Goal: Task Accomplishment & Management: Use online tool/utility

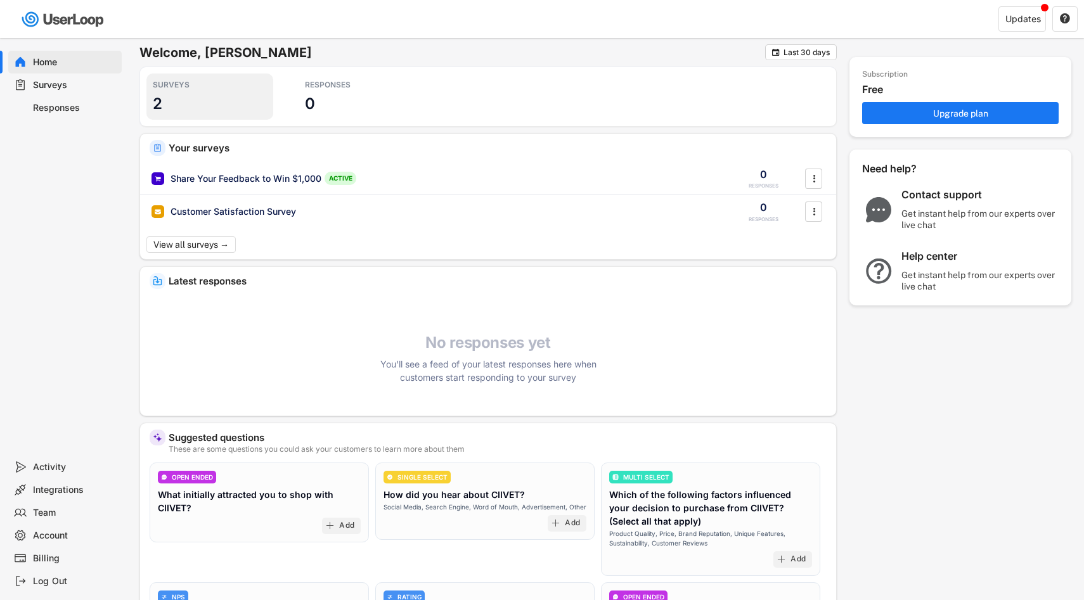
click at [191, 90] on div "SURVEYS 2" at bounding box center [209, 97] width 127 height 46
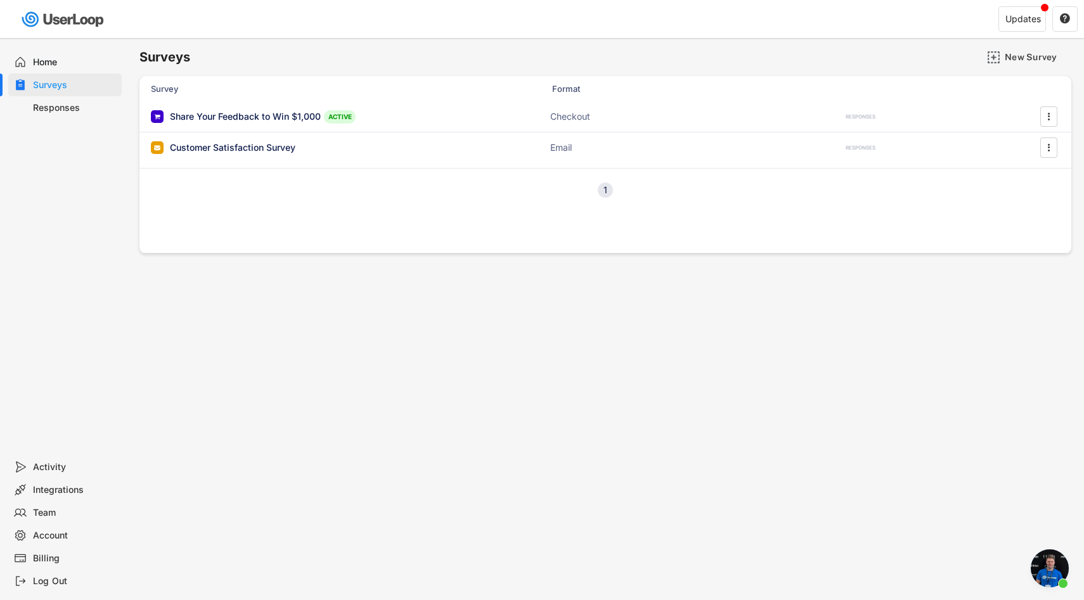
scroll to position [245, 0]
click at [228, 120] on div "Share Your Feedback to Win $1,000" at bounding box center [245, 118] width 151 height 13
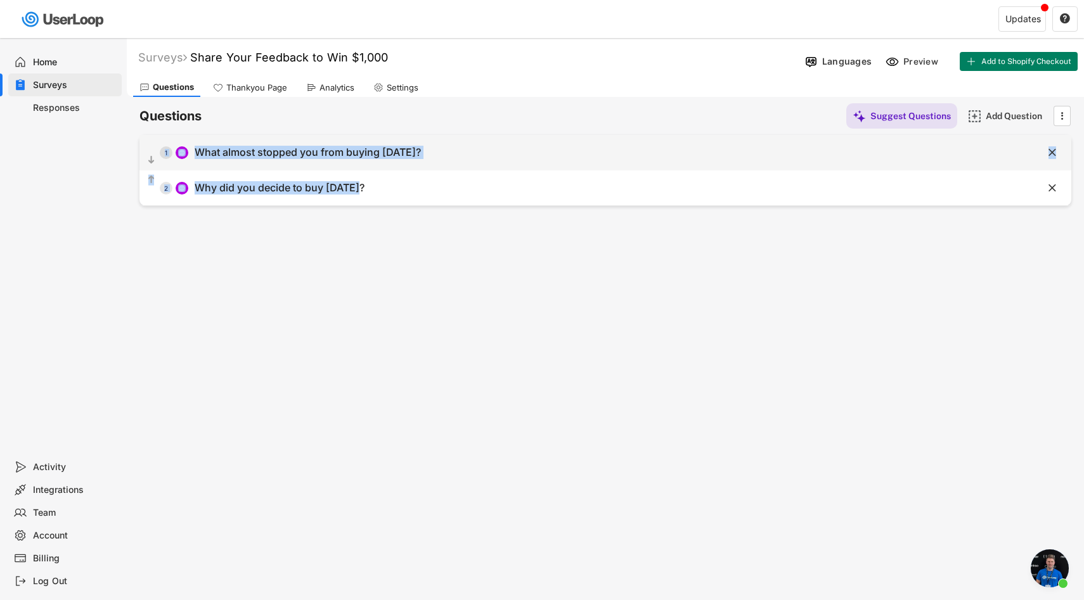
drag, startPoint x: 428, startPoint y: 229, endPoint x: 164, endPoint y: 148, distance: 275.9
click at [164, 148] on div "Surveys Share Your Feedback to Win $1,000  Languages Preview Add to Shopify Ch…" at bounding box center [605, 343] width 957 height 611
copy div "1 What almost stopped you from buying [DATE]?    2 Why did you decide to buy…"
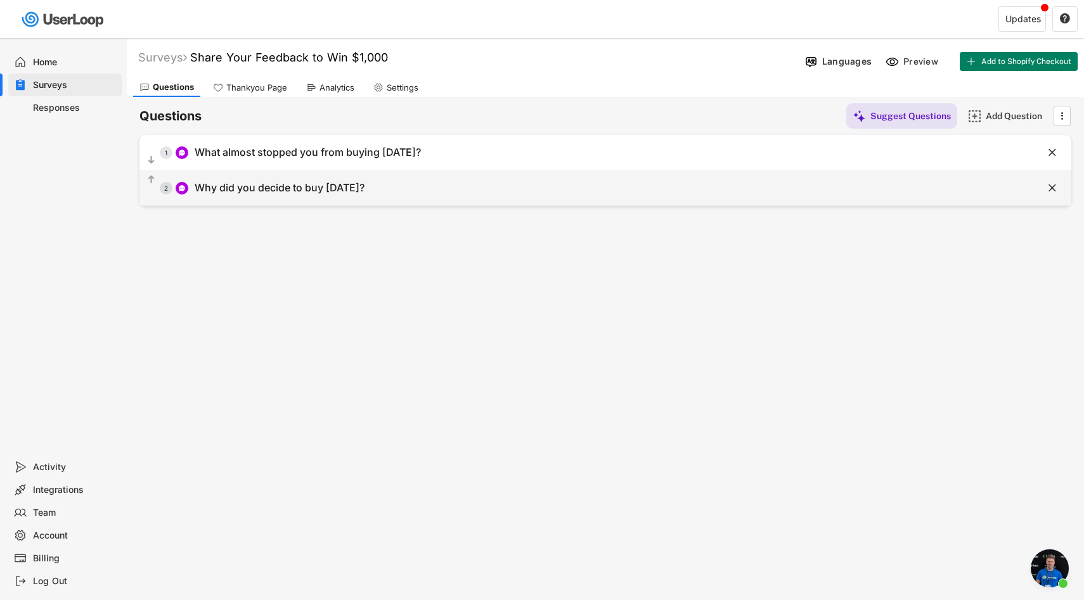
click at [397, 192] on div "  2 Why did you decide to buy [DATE]?" at bounding box center [573, 188] width 868 height 29
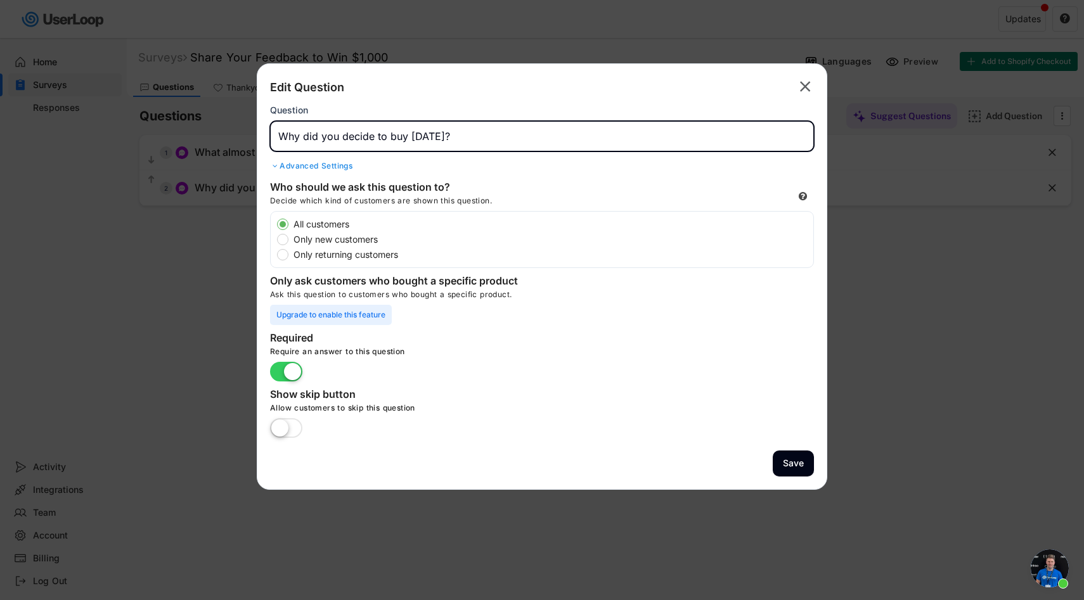
click at [389, 143] on input "input" at bounding box center [542, 136] width 544 height 30
paste input "Why did you decide to buy CIIVET instead of another brand?"
type input "Why did you decide to buy CIIVET instead of another brand?"
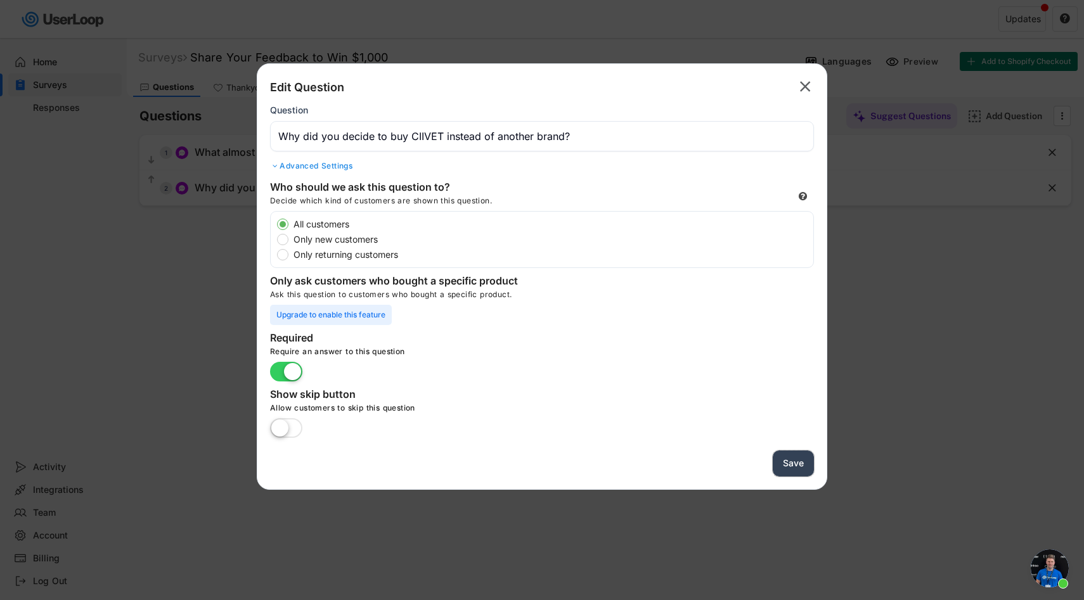
click at [809, 460] on button "Save" at bounding box center [793, 464] width 41 height 26
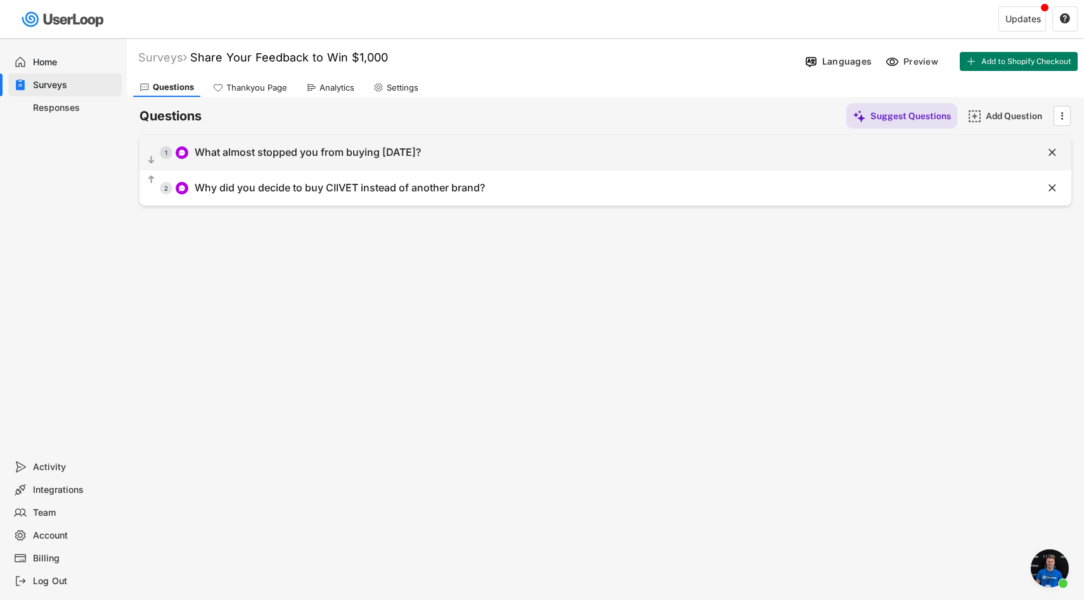
click at [266, 154] on div "What almost stopped you from buying [DATE]?" at bounding box center [308, 152] width 226 height 13
type input "What almost stopped you from buying [DATE]?"
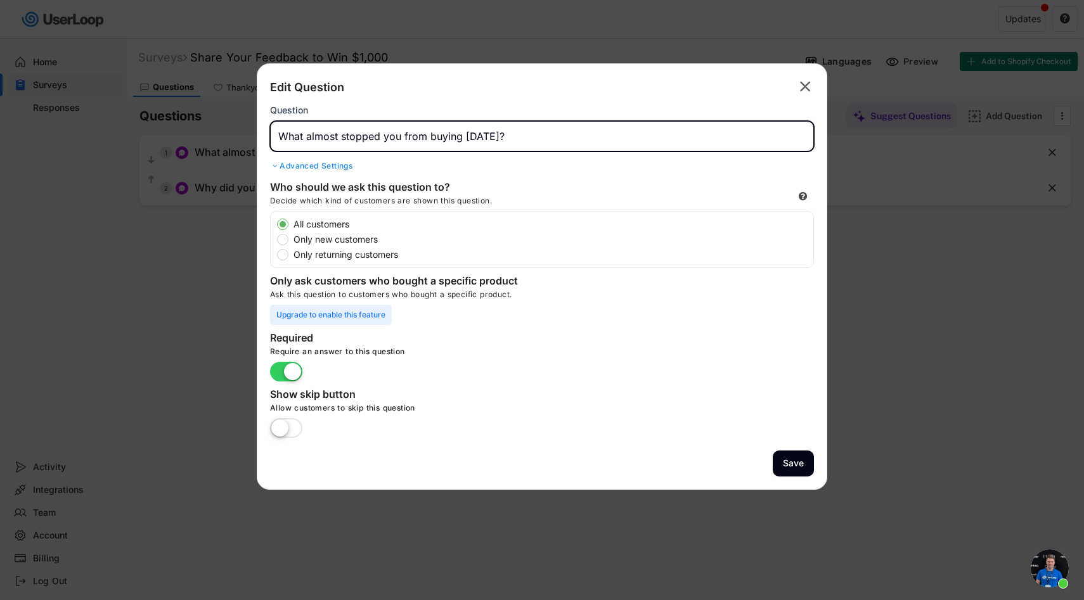
click at [385, 134] on input "input" at bounding box center [542, 136] width 544 height 30
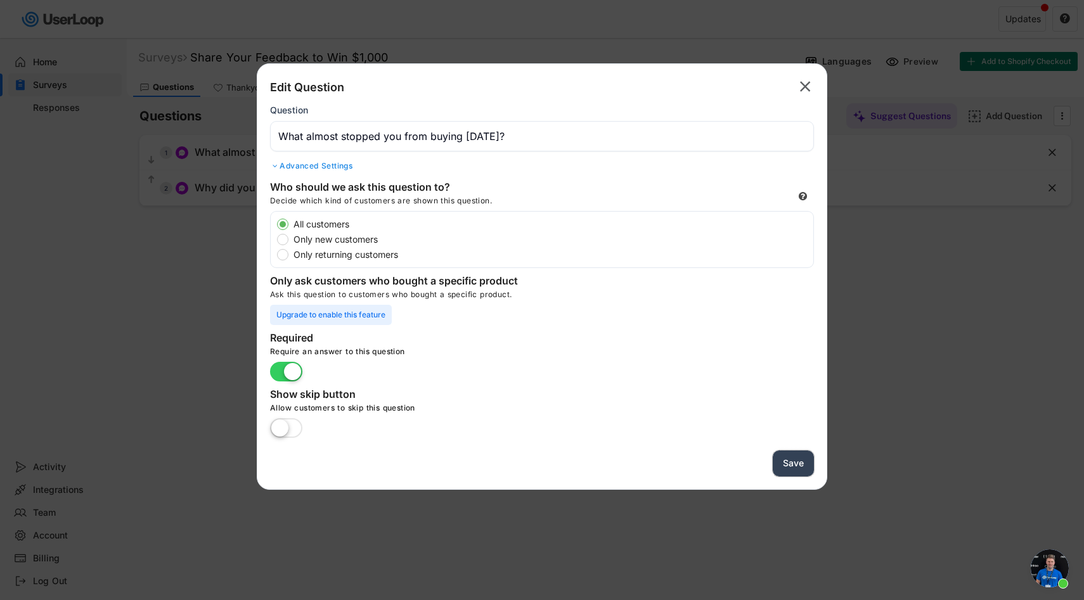
click at [811, 472] on button "Save" at bounding box center [793, 464] width 41 height 26
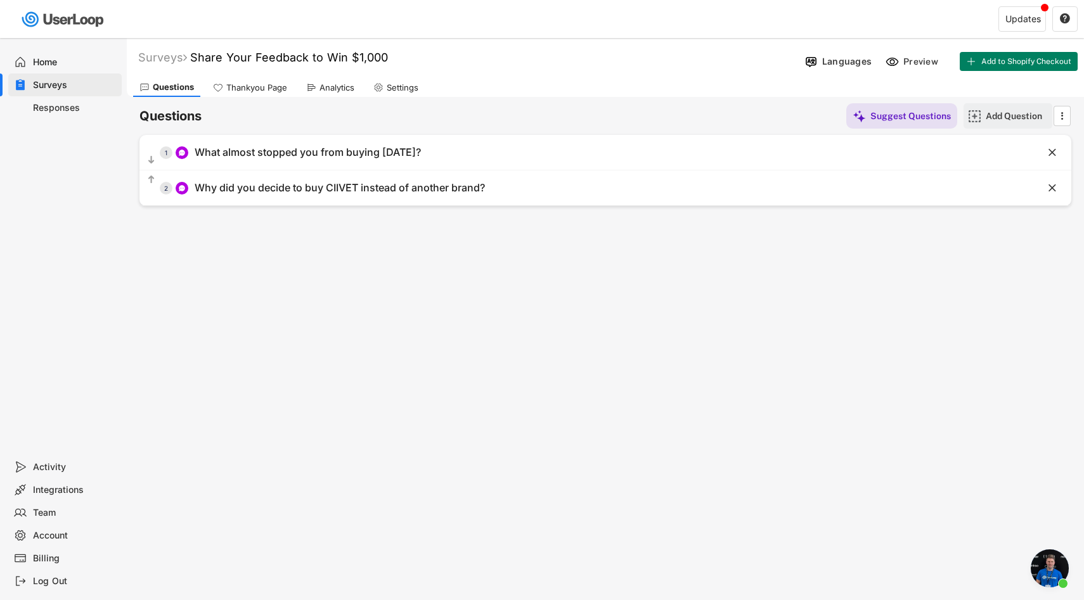
click at [974, 116] on img at bounding box center [974, 116] width 13 height 13
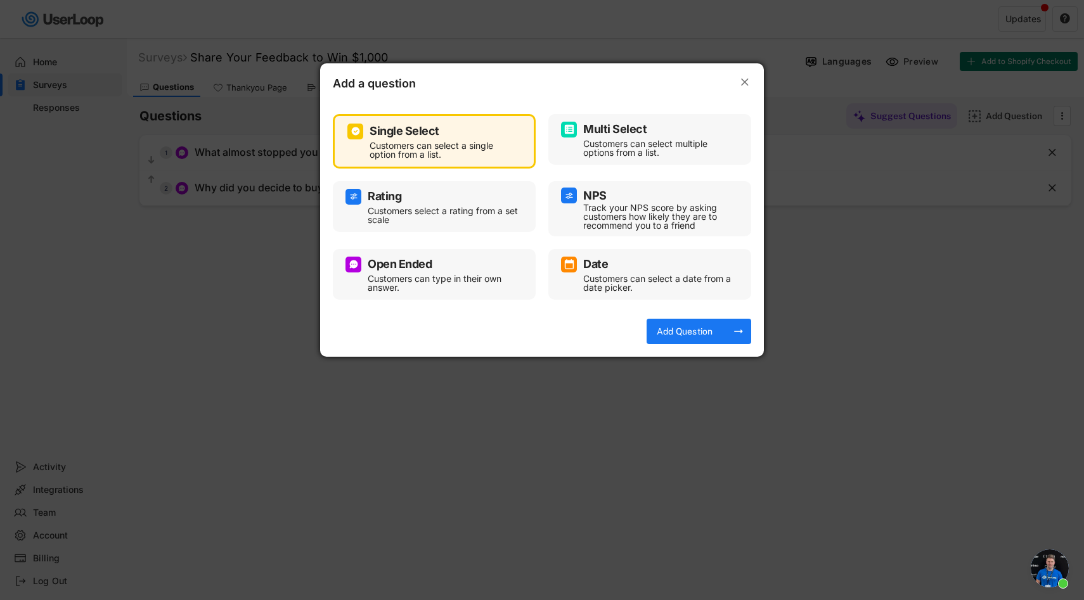
click at [451, 274] on div "Customers can type in their own answer." at bounding box center [444, 283] width 152 height 18
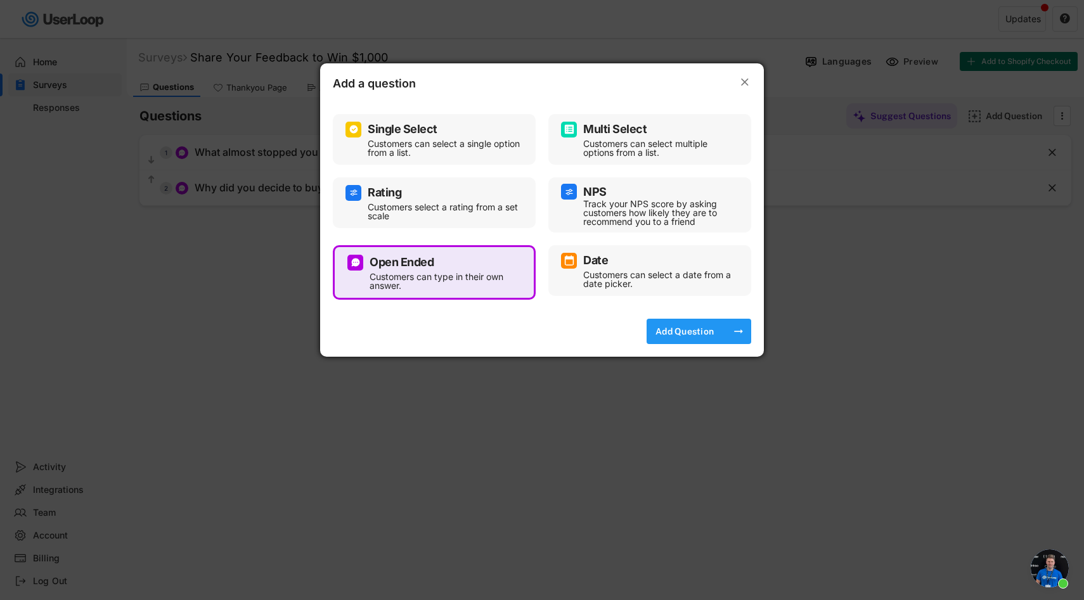
click at [712, 333] on div "Add Question" at bounding box center [684, 331] width 63 height 11
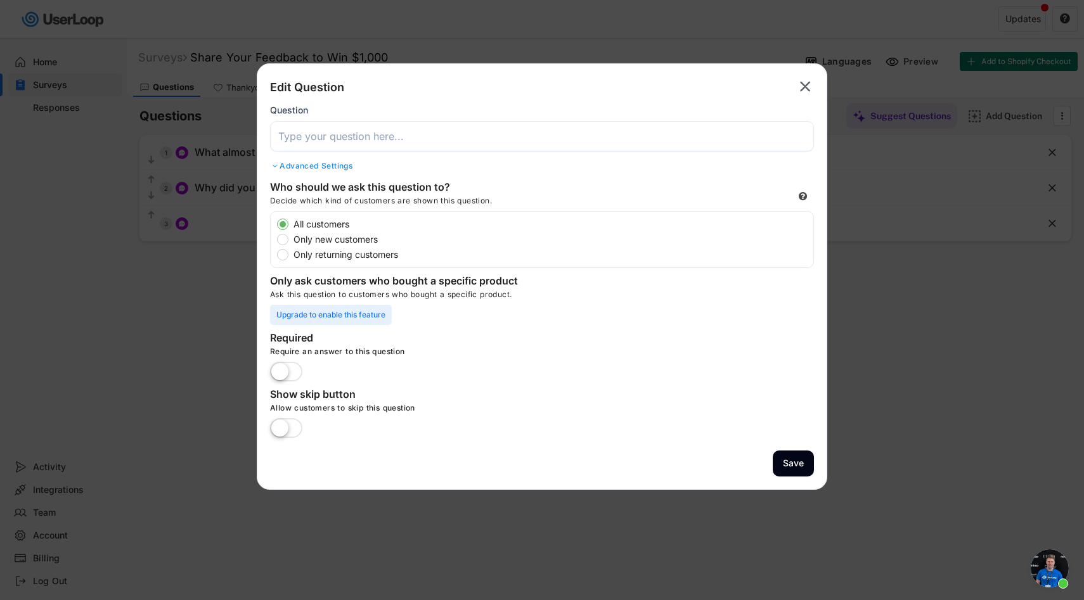
click at [332, 140] on input "input" at bounding box center [542, 136] width 544 height 30
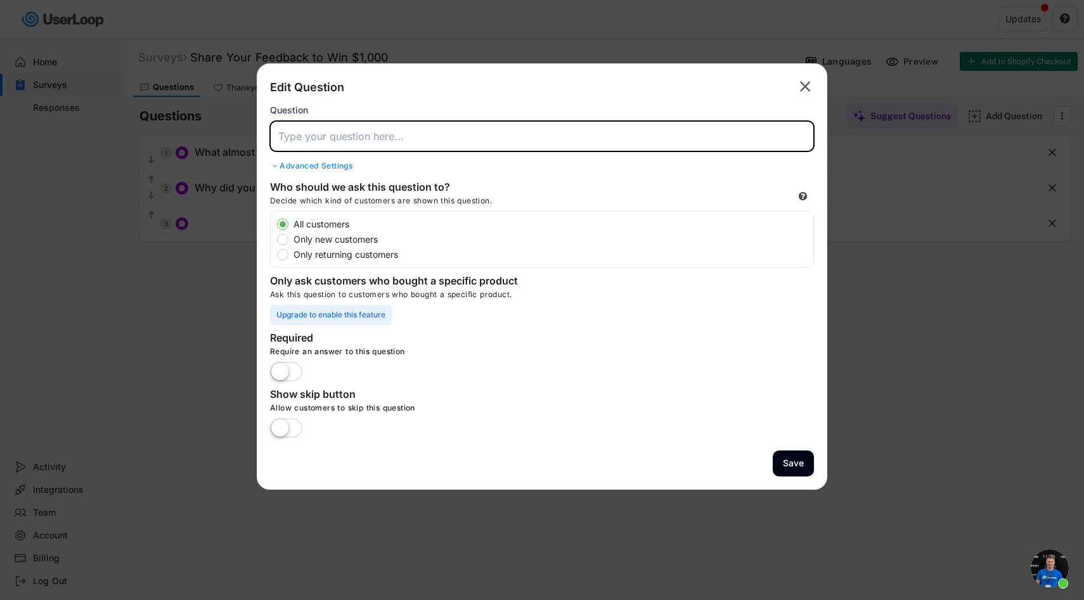
paste input "What do you hope this purchase will add to your daily life?"
click at [296, 131] on input "input" at bounding box center [542, 136] width 544 height 30
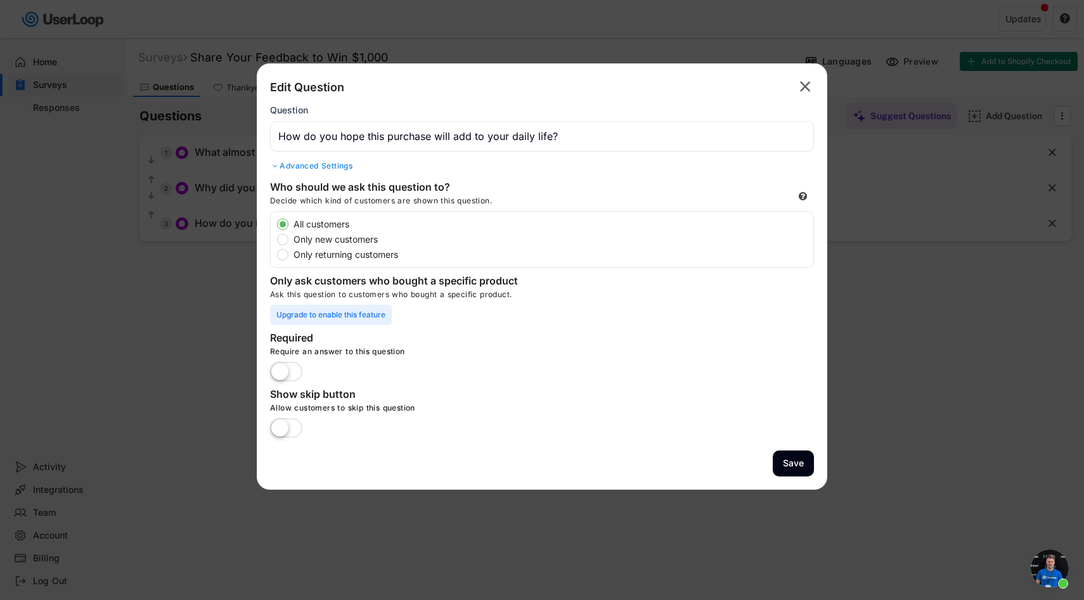
click at [308, 139] on input "input" at bounding box center [542, 136] width 544 height 30
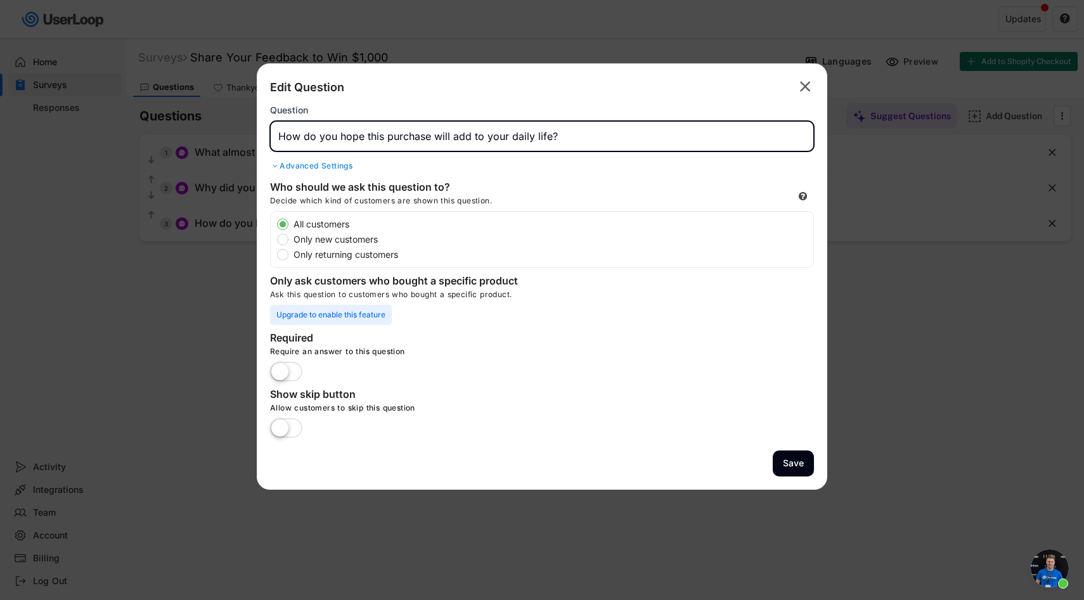
click at [308, 139] on input "input" at bounding box center [542, 136] width 544 height 30
paste input "How do you hope this will make your life better or easier?"
click at [383, 134] on input "input" at bounding box center [542, 136] width 544 height 30
type input "How do you hope this purchase will make your life better or easier?"
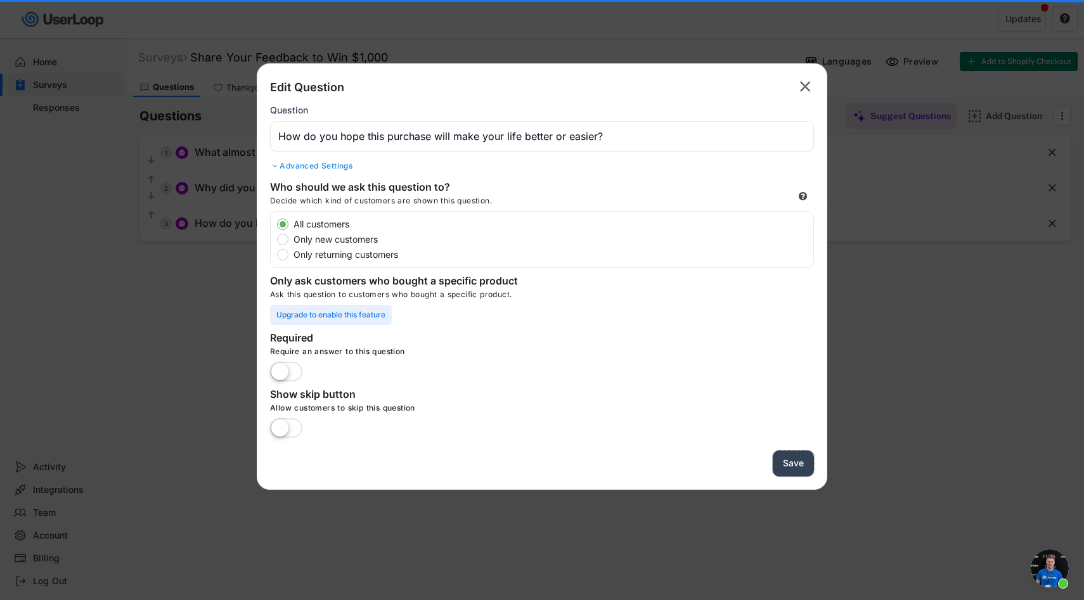
click at [790, 459] on button "Save" at bounding box center [793, 464] width 41 height 26
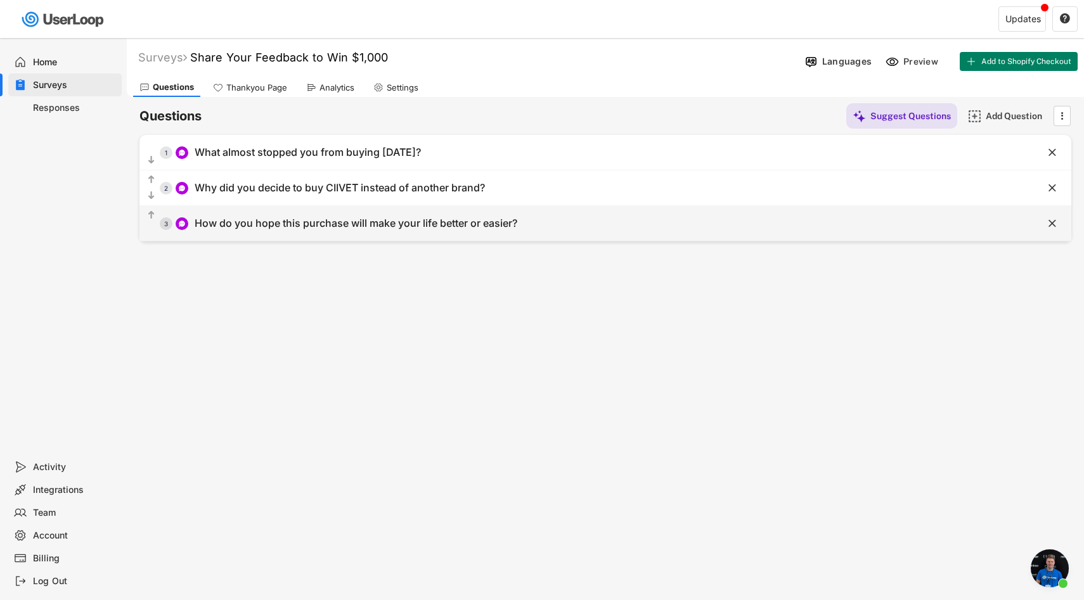
click at [420, 217] on div "How do you hope this purchase will make your life better or easier?" at bounding box center [356, 223] width 323 height 13
type input "How do you hope this purchase will make your life better or easier?"
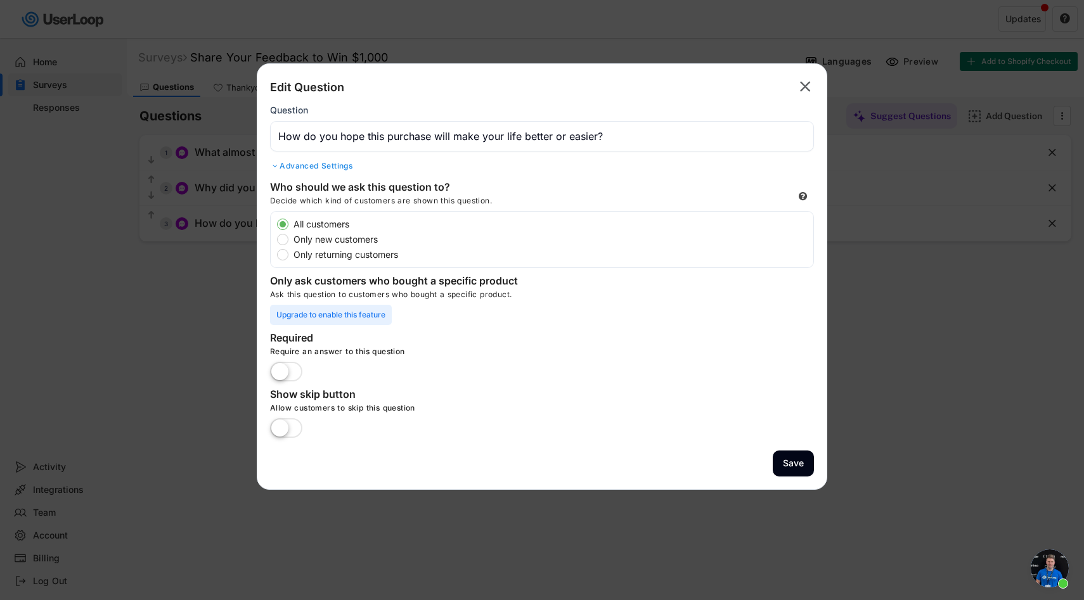
click at [285, 369] on label at bounding box center [286, 373] width 39 height 28
click at [0, 0] on input "checkbox" at bounding box center [0, 0] width 0 height 0
click at [784, 463] on button "Save" at bounding box center [793, 464] width 41 height 26
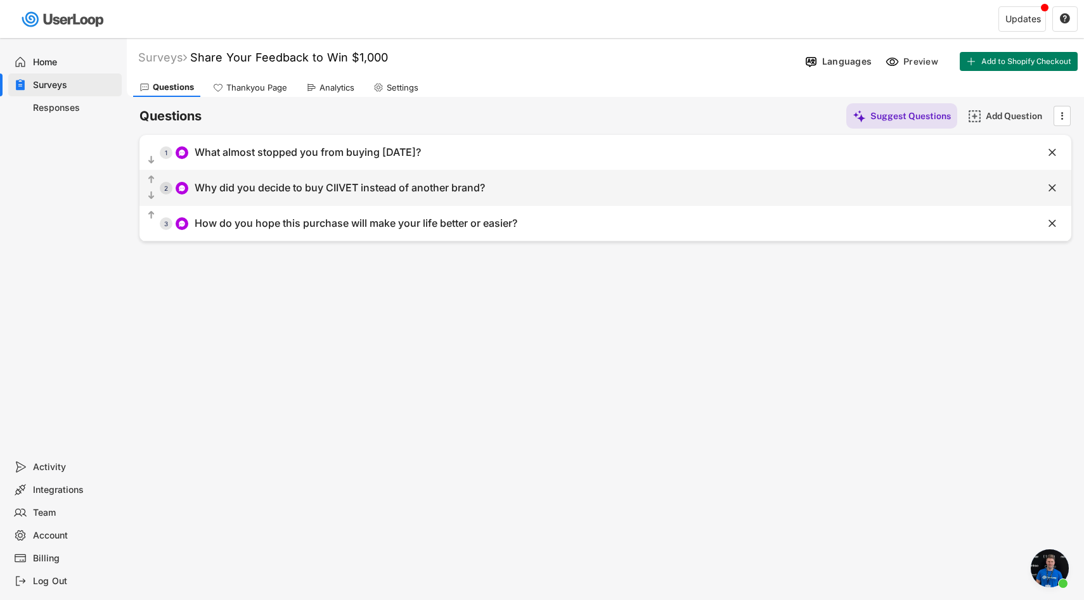
click at [299, 191] on div "Why did you decide to buy CIIVET instead of another brand?" at bounding box center [340, 187] width 290 height 13
type input "Why did you decide to buy CIIVET instead of another brand?"
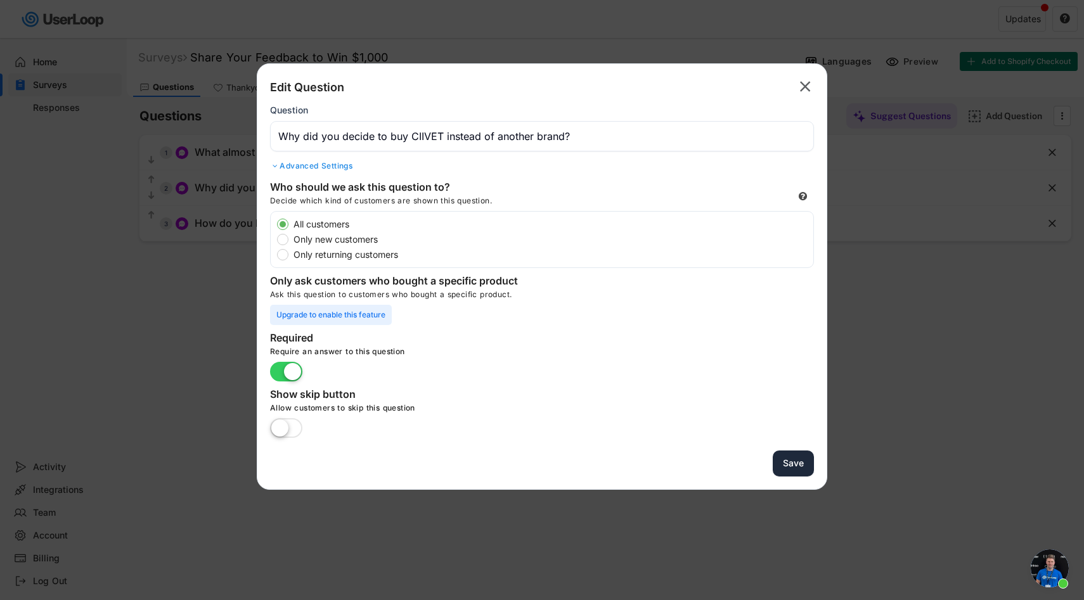
click at [790, 463] on button "Save" at bounding box center [793, 464] width 41 height 26
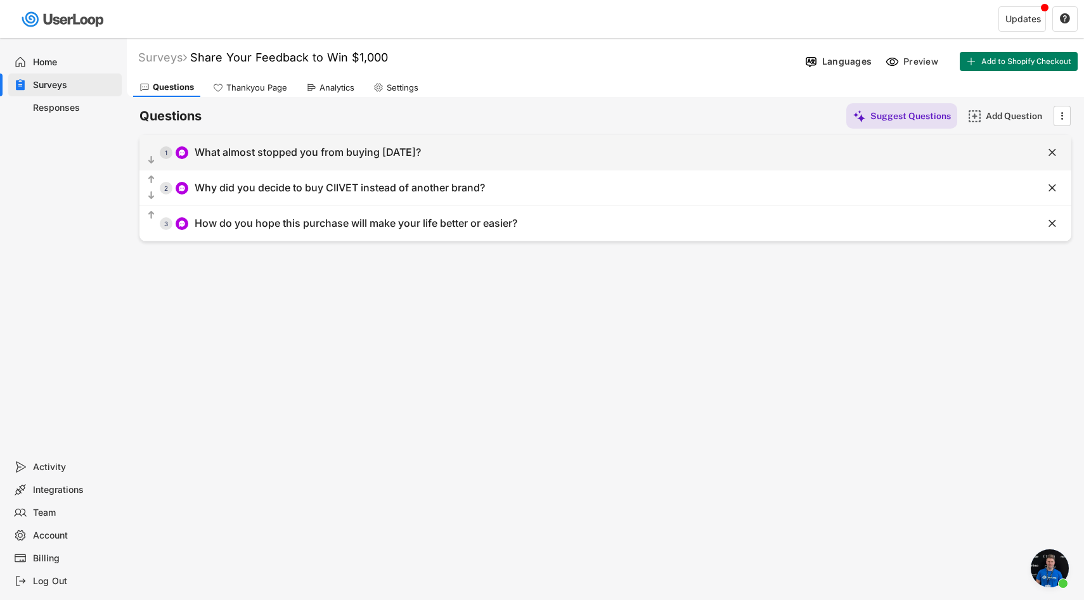
click at [338, 147] on div "What almost stopped you from buying [DATE]?" at bounding box center [308, 152] width 226 height 13
type input "What almost stopped you from buying [DATE]?"
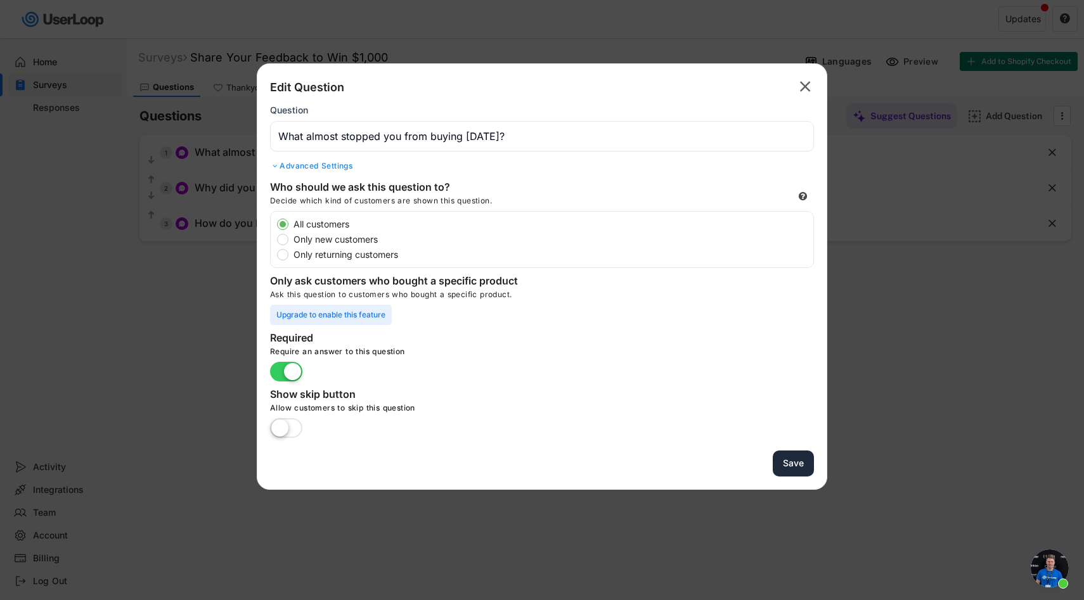
click at [797, 467] on button "Save" at bounding box center [793, 464] width 41 height 26
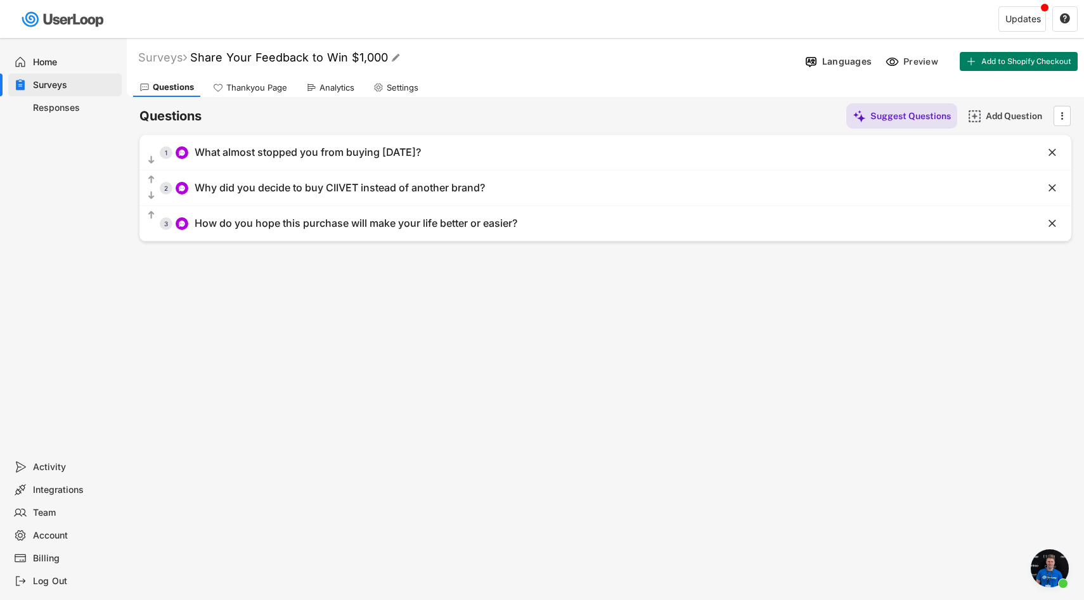
click at [294, 61] on font "Share Your Feedback to Win $1,000" at bounding box center [289, 57] width 198 height 13
click at [294, 61] on input "input" at bounding box center [351, 58] width 317 height 22
click at [270, 58] on input "input" at bounding box center [351, 58] width 317 height 22
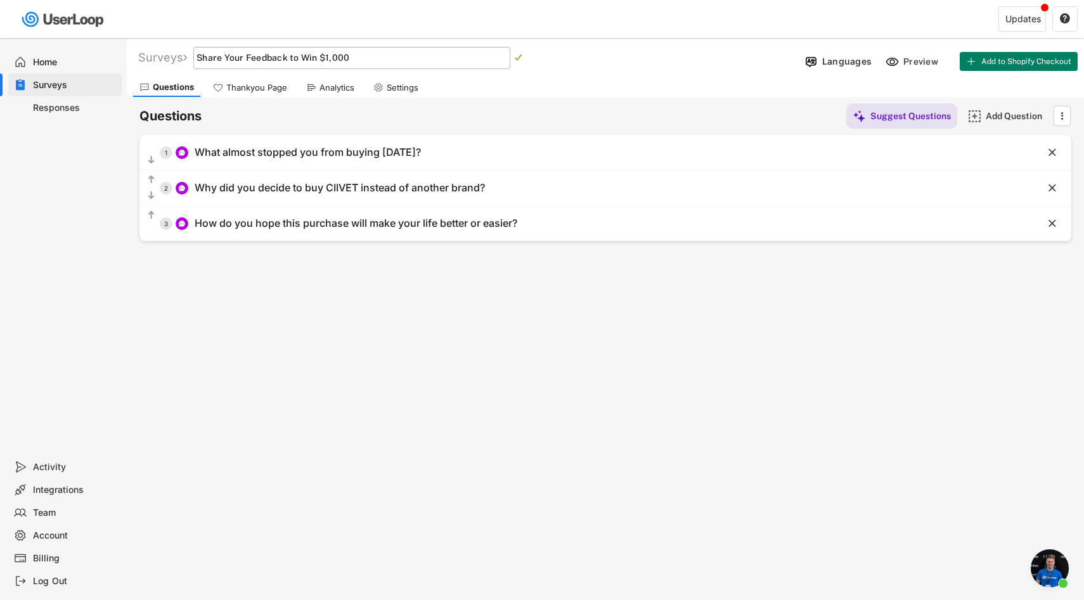
click at [270, 58] on input "input" at bounding box center [351, 58] width 317 height 22
click at [247, 54] on input "input" at bounding box center [351, 58] width 317 height 22
paste input "Share Your Feedback. Win a $1,000 CIIVET Store Award."
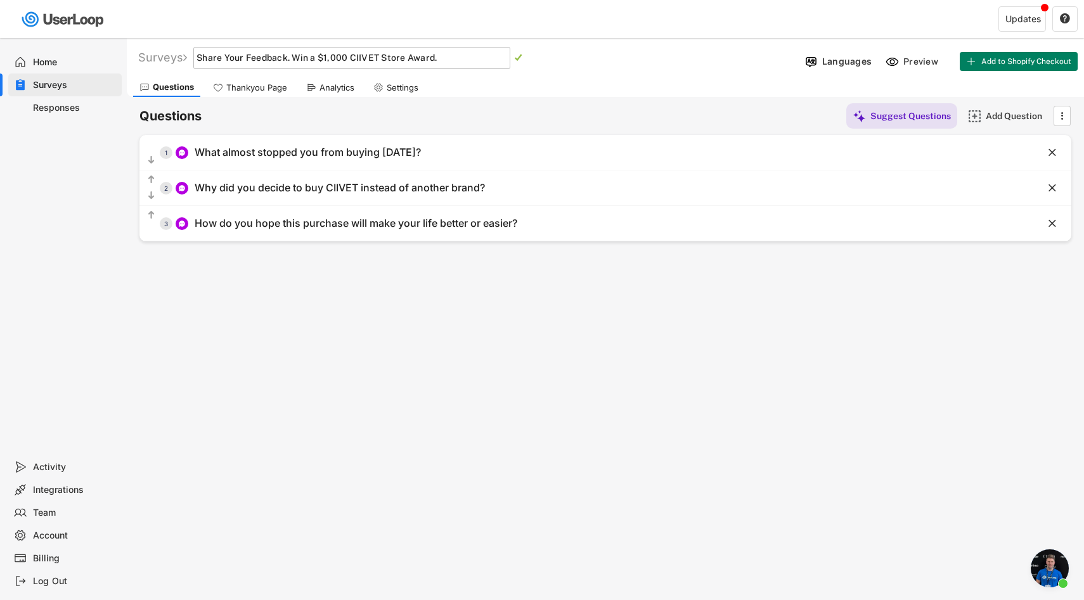
type input "Share Your Feedback. Win a $1,000 CIIVET Store Award."
click at [250, 96] on div "Thankyou Page" at bounding box center [250, 87] width 87 height 19
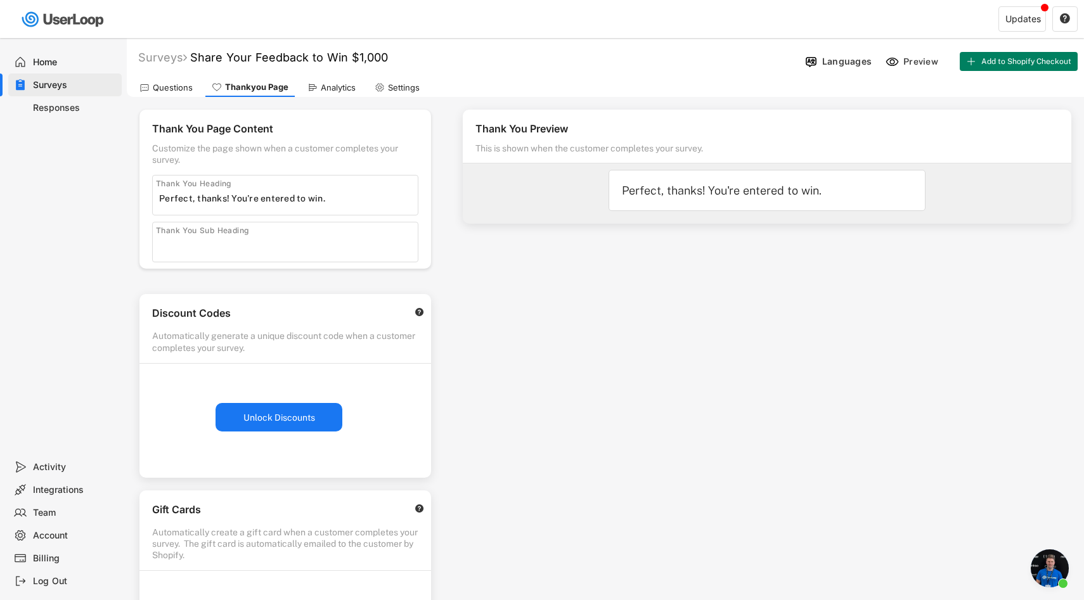
click at [209, 203] on input "input" at bounding box center [288, 198] width 259 height 19
paste input "Share Your Feedback. Win a $1,000 CIIVET Store Award."
type input "Perfect, thanks! You're entered to win."
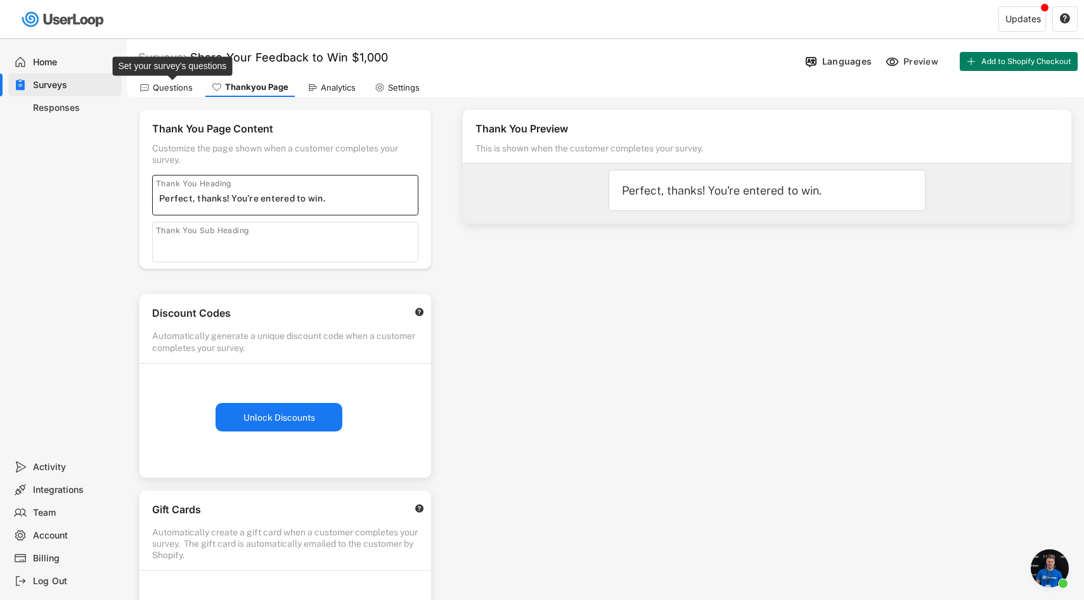
click at [174, 86] on div "Questions" at bounding box center [173, 87] width 40 height 11
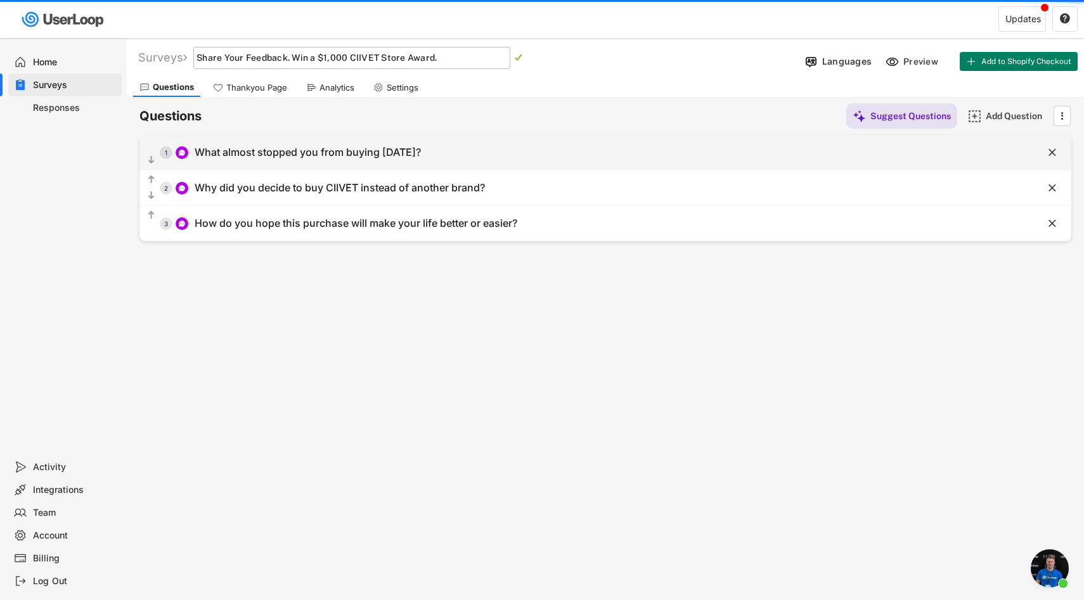
click at [356, 157] on div "What almost stopped you from buying [DATE]?" at bounding box center [308, 152] width 226 height 13
type input "What almost stopped you from buying [DATE]?"
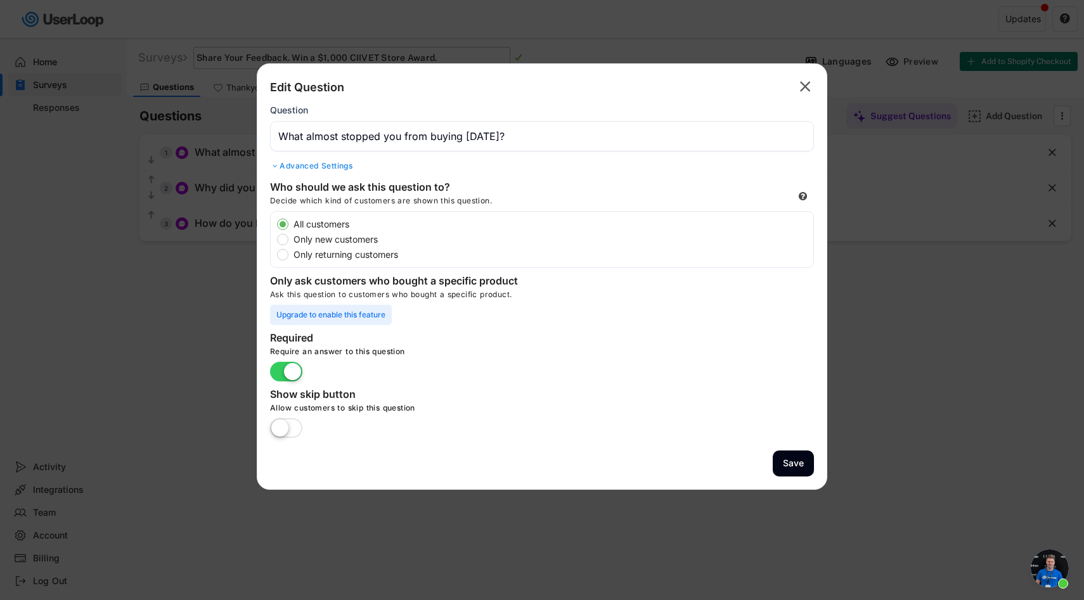
click at [314, 162] on div "Advanced Settings" at bounding box center [542, 166] width 544 height 10
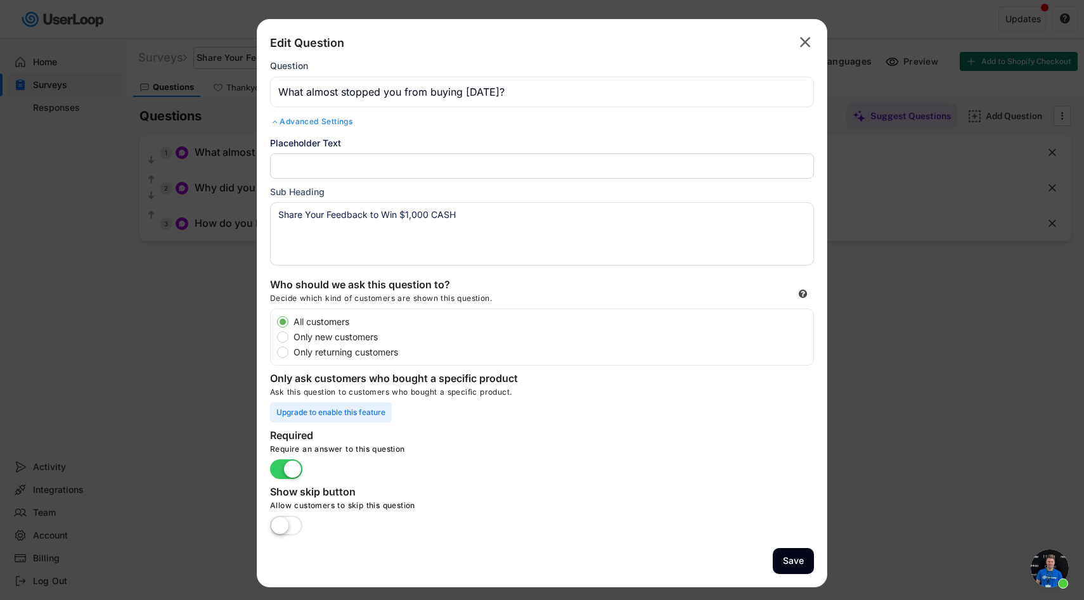
click at [314, 221] on textarea "Share Your Feedback to Win $1,000 CASH" at bounding box center [542, 233] width 544 height 63
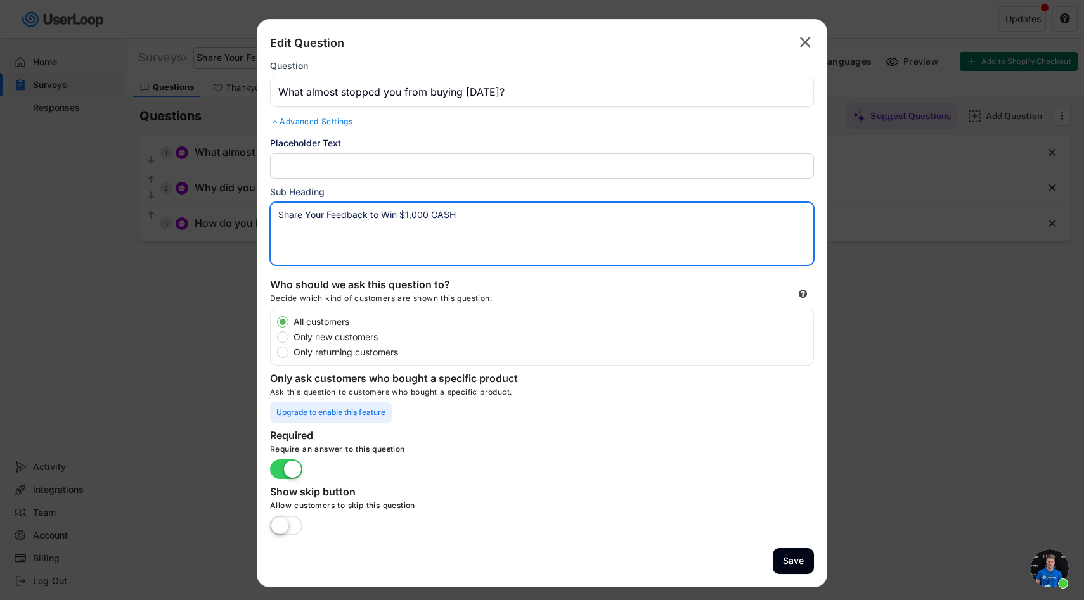
click at [314, 221] on textarea "Share Your Feedback to Win $1,000 CASH" at bounding box center [542, 233] width 544 height 63
paste textarea ". Win a $1,000 CIIVET Store Award."
type textarea "Share Your Feedback. Win a $1,000 CIIVET Store Award."
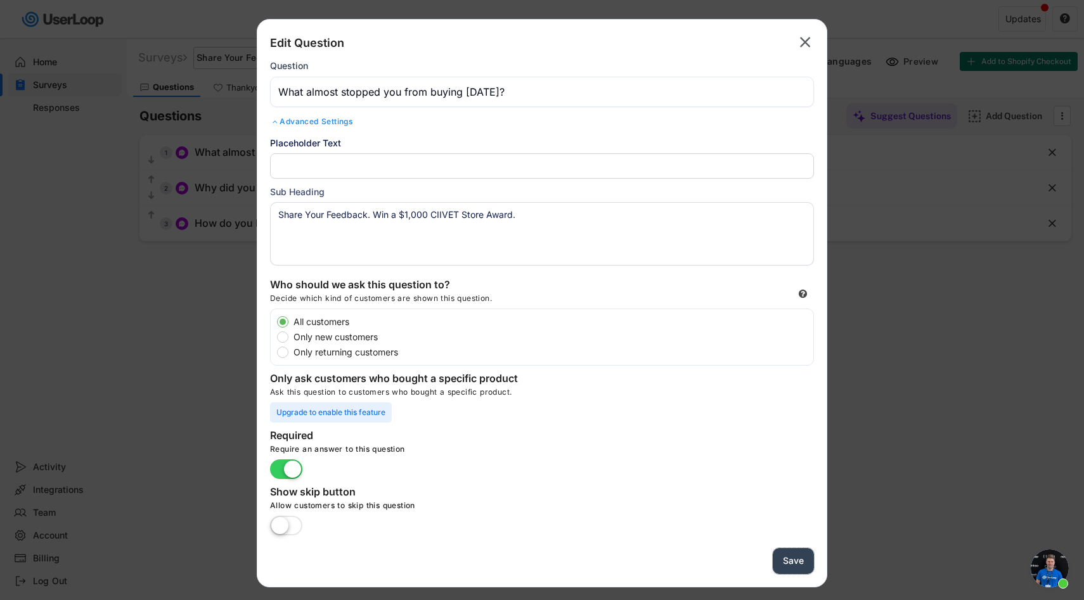
click at [809, 555] on button "Save" at bounding box center [793, 561] width 41 height 26
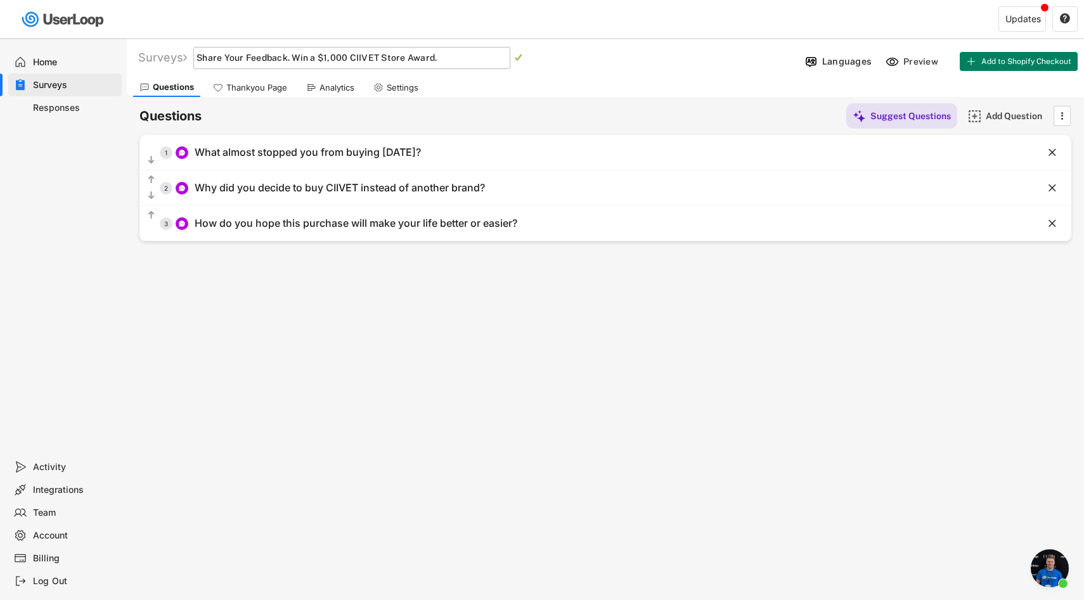
click at [262, 102] on div "Questions Suggest Questions Add Question    1 What almost stopped you from b…" at bounding box center [605, 169] width 932 height 145
click at [262, 95] on div "Thankyou Page" at bounding box center [250, 87] width 87 height 19
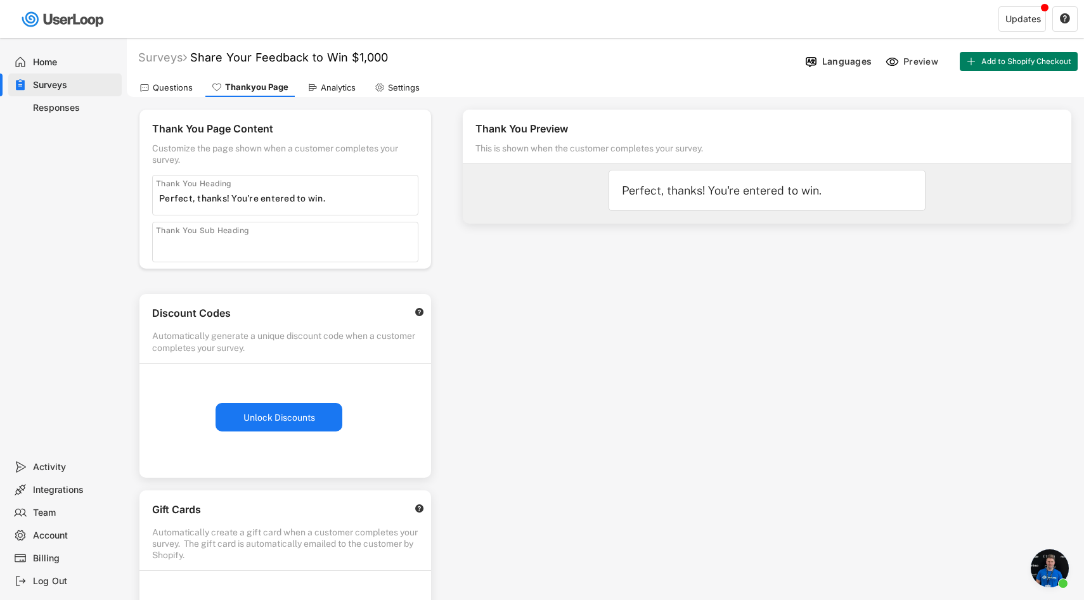
click at [323, 95] on div "Analytics" at bounding box center [331, 87] width 61 height 19
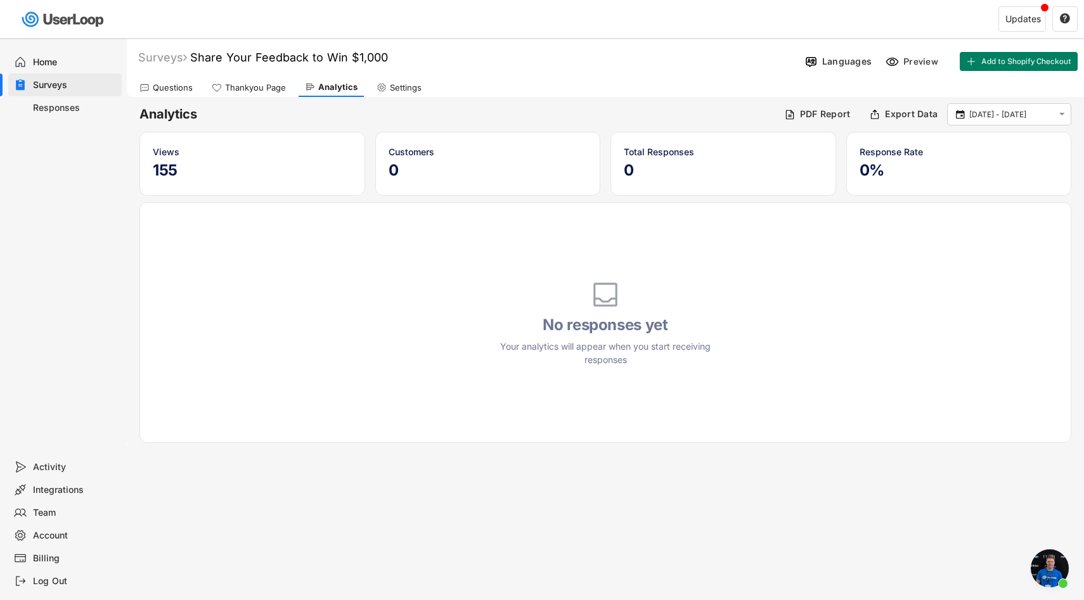
click at [391, 93] on div "Settings" at bounding box center [406, 87] width 32 height 11
select select ""daily""
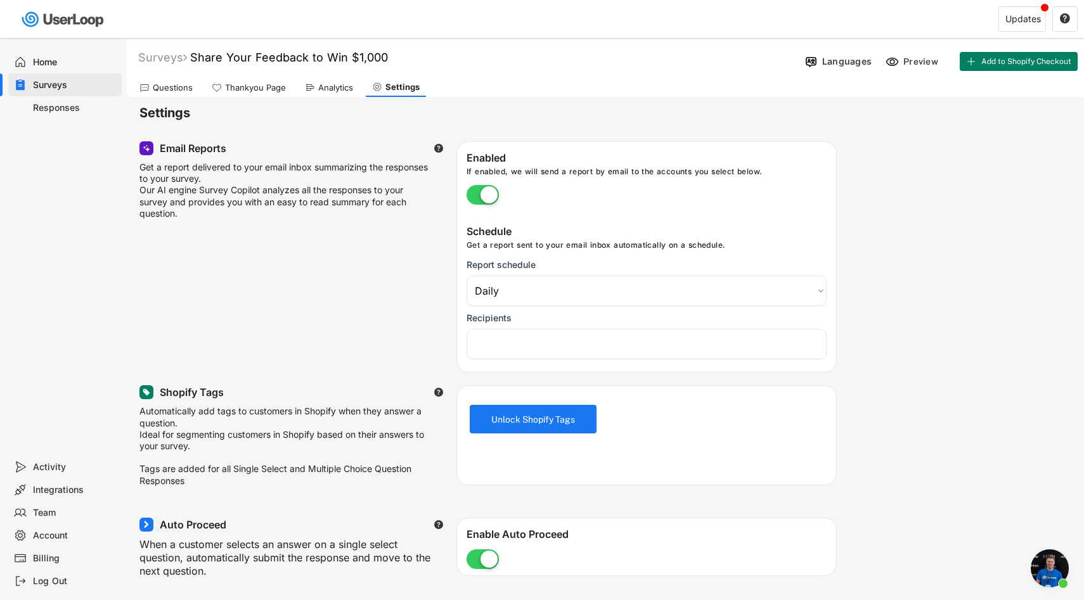
select select "1348695171700984260__LOOKUP__1753533036531x613751698122662900"
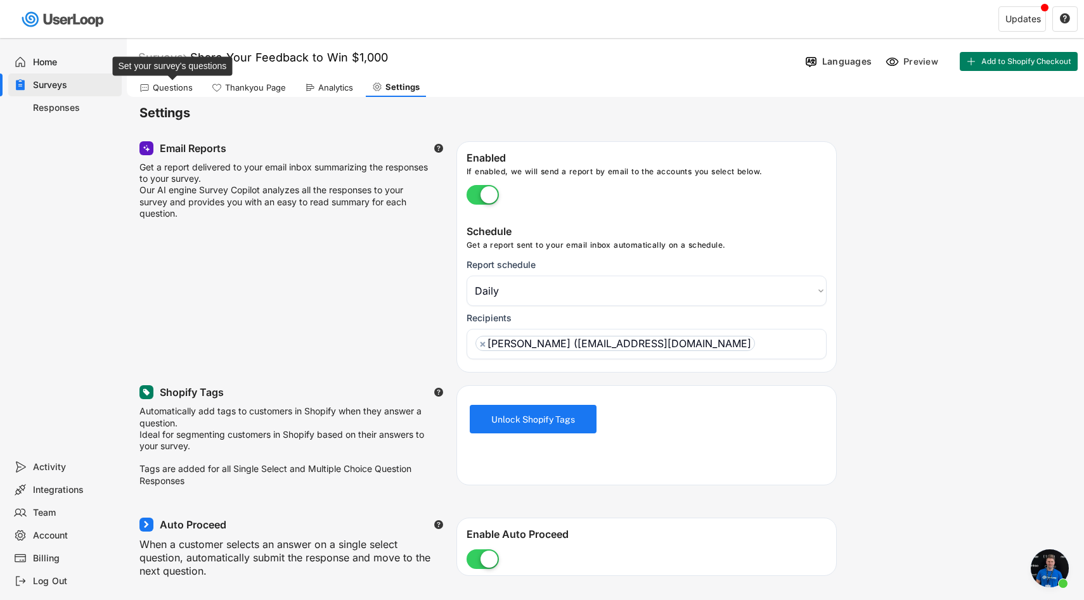
click at [170, 83] on div "Questions" at bounding box center [173, 87] width 40 height 11
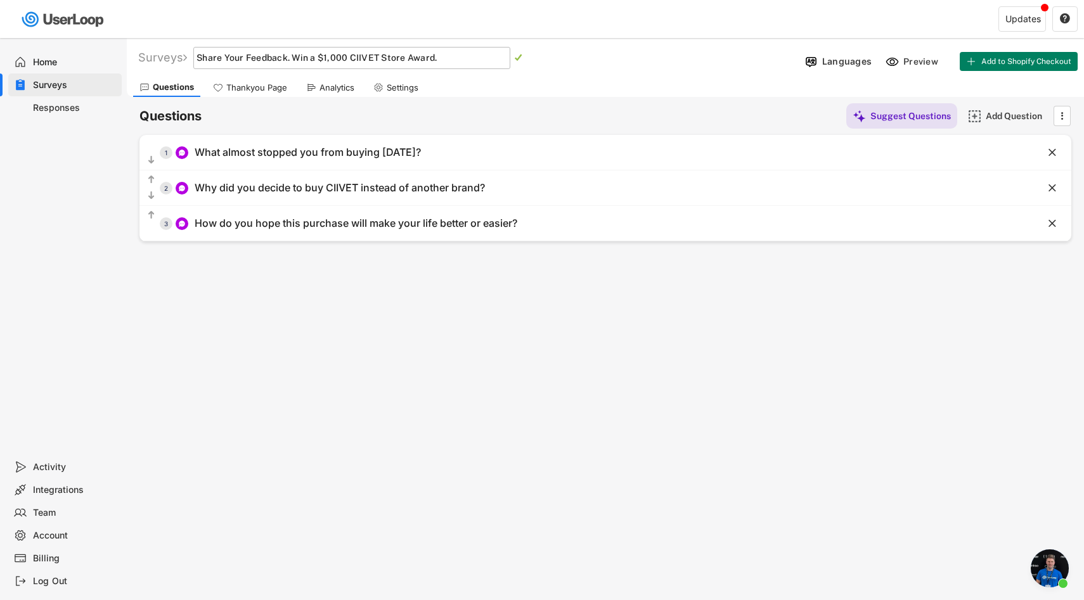
click at [68, 60] on div "Home" at bounding box center [75, 62] width 84 height 12
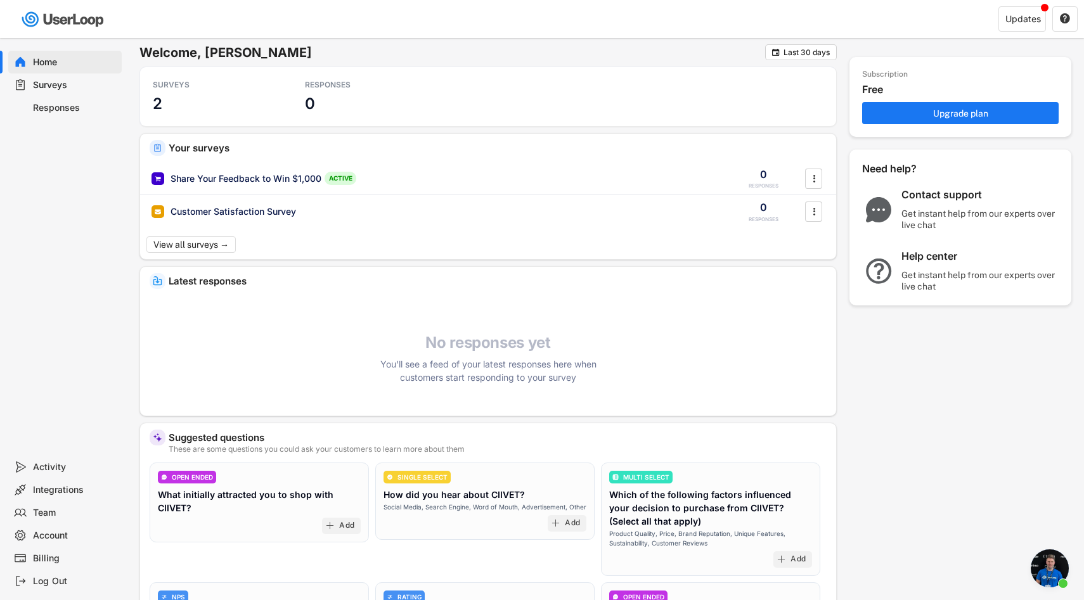
click at [78, 20] on img at bounding box center [63, 19] width 89 height 26
